Goal: Communication & Community: Answer question/provide support

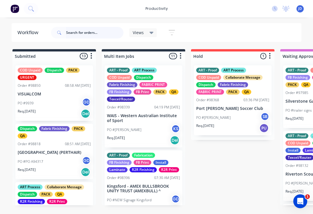
click at [88, 32] on input "text" at bounding box center [94, 33] width 57 height 12
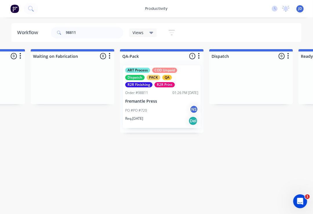
scroll to position [0, 1418]
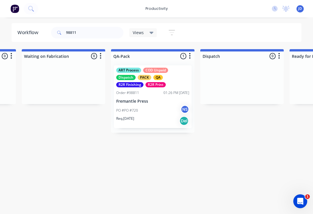
click at [155, 109] on div "PO #PO #720 NS" at bounding box center [152, 110] width 73 height 11
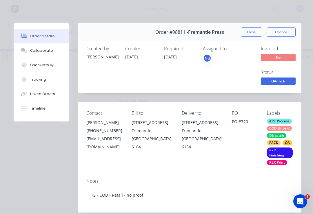
click at [50, 50] on div "Collaborate" at bounding box center [41, 50] width 23 height 5
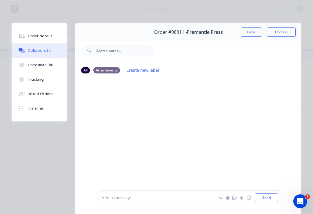
click at [239, 200] on button "button" at bounding box center [241, 198] width 7 height 7
click at [276, 196] on button "Send" at bounding box center [266, 198] width 23 height 9
click at [250, 31] on button "Close" at bounding box center [251, 32] width 21 height 9
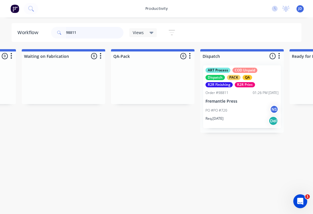
click at [89, 34] on input "98811" at bounding box center [94, 33] width 57 height 12
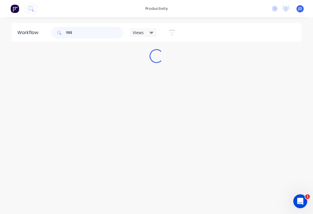
scroll to position [0, 0]
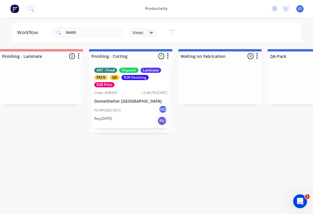
scroll to position [0, 1262]
click at [133, 97] on div "ART - Proof Dispatch Laminate PACK QA R2R Finishing R2R Print Order #98490 12:4…" at bounding box center [131, 96] width 78 height 63
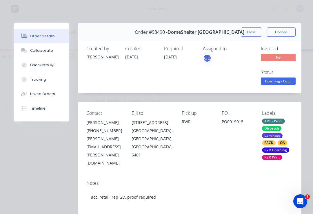
click at [46, 51] on div "Collaborate" at bounding box center [41, 50] width 23 height 5
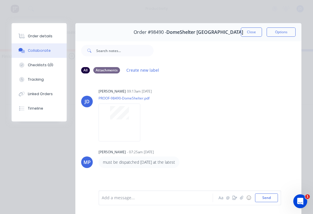
click at [238, 201] on button "button" at bounding box center [234, 198] width 7 height 7
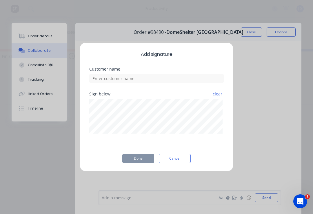
click at [183, 160] on button "Cancel" at bounding box center [175, 158] width 32 height 9
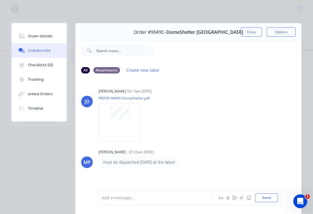
click at [241, 201] on button "button" at bounding box center [241, 198] width 7 height 7
click at [277, 194] on button "Send" at bounding box center [266, 198] width 23 height 9
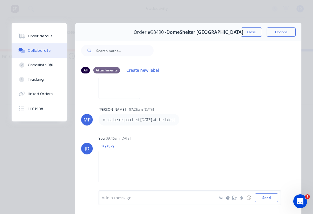
scroll to position [42, 0]
click at [253, 32] on button "Close" at bounding box center [251, 32] width 21 height 9
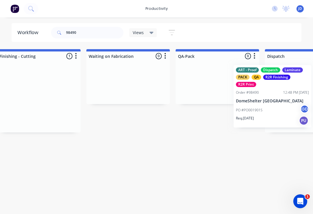
scroll to position [0, 1375]
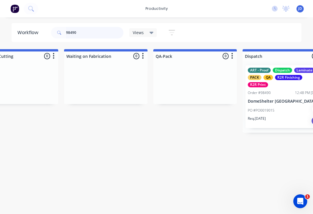
click at [87, 38] on input "98490" at bounding box center [94, 33] width 57 height 12
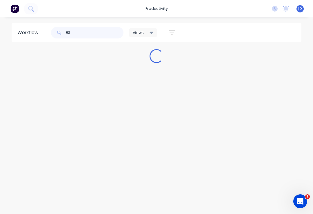
scroll to position [0, 0]
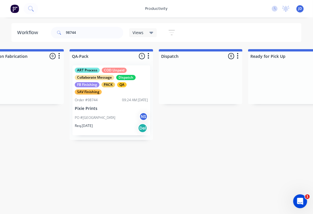
click at [116, 114] on div "PO #[GEOGRAPHIC_DATA] NS" at bounding box center [111, 117] width 73 height 11
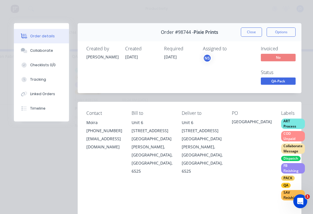
click at [43, 51] on div "Collaborate" at bounding box center [41, 50] width 23 height 5
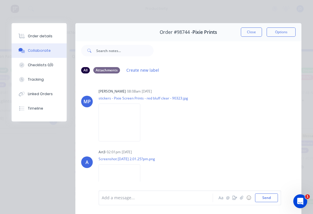
click at [126, 125] on img at bounding box center [119, 123] width 42 height 38
click at [239, 200] on button "button" at bounding box center [241, 198] width 7 height 7
click at [274, 196] on button "Send" at bounding box center [266, 198] width 23 height 9
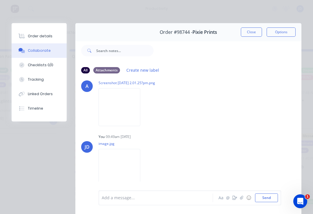
scroll to position [76, 0]
click at [252, 30] on button "Close" at bounding box center [251, 32] width 21 height 9
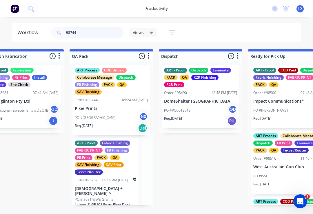
click at [88, 34] on input "98744" at bounding box center [94, 33] width 57 height 12
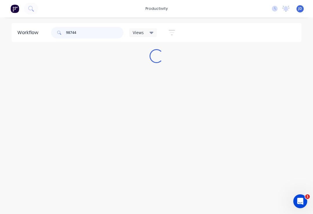
scroll to position [0, 0]
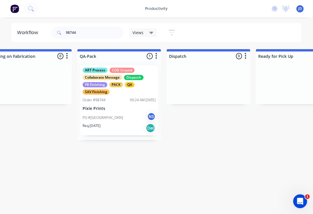
scroll to position [0, 1465]
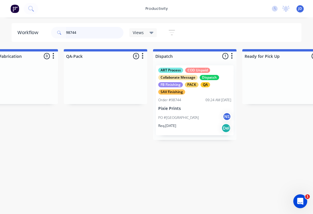
click at [85, 32] on input "98744" at bounding box center [94, 33] width 57 height 12
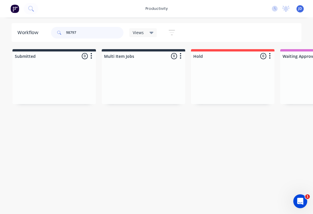
type input "98797"
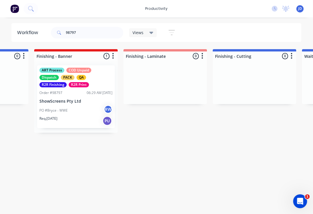
scroll to position [0, 1138]
click at [83, 96] on div "ART Process COD Unpaid Dispatch PACK QA R2R Finishing R2R Print Order #98797 06…" at bounding box center [76, 96] width 78 height 63
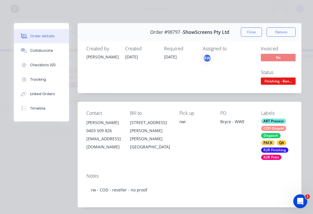
click at [48, 56] on button "Collaborate" at bounding box center [41, 50] width 55 height 14
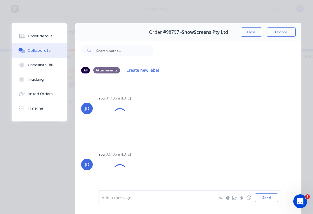
scroll to position [219, 0]
click at [243, 199] on icon "button" at bounding box center [241, 198] width 3 height 4
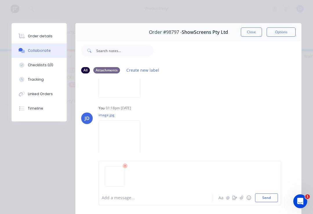
click at [276, 194] on button "Send" at bounding box center [266, 198] width 23 height 9
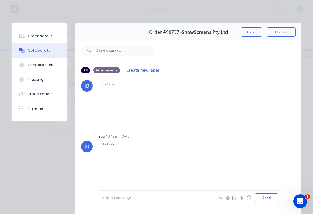
scroll to position [324, 0]
click at [243, 201] on button "button" at bounding box center [241, 198] width 7 height 7
click at [271, 195] on button "Send" at bounding box center [266, 198] width 23 height 9
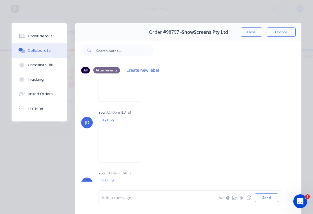
scroll to position [0, 0]
click at [258, 31] on button "Close" at bounding box center [251, 32] width 21 height 9
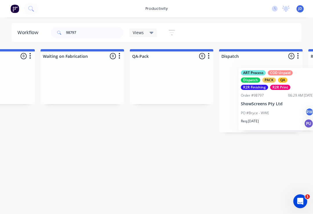
scroll to position [0, 1415]
